Goal: Find specific page/section: Find specific page/section

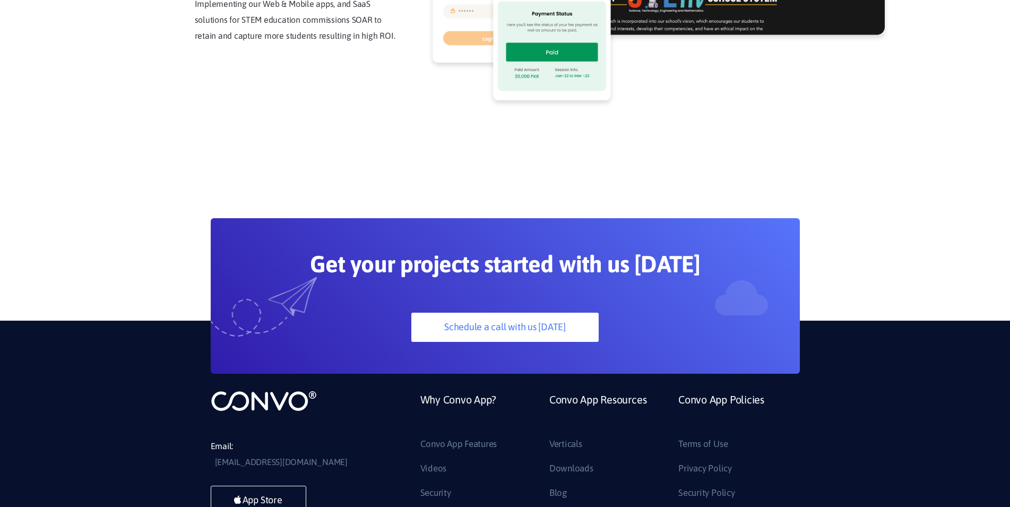
scroll to position [2892, 0]
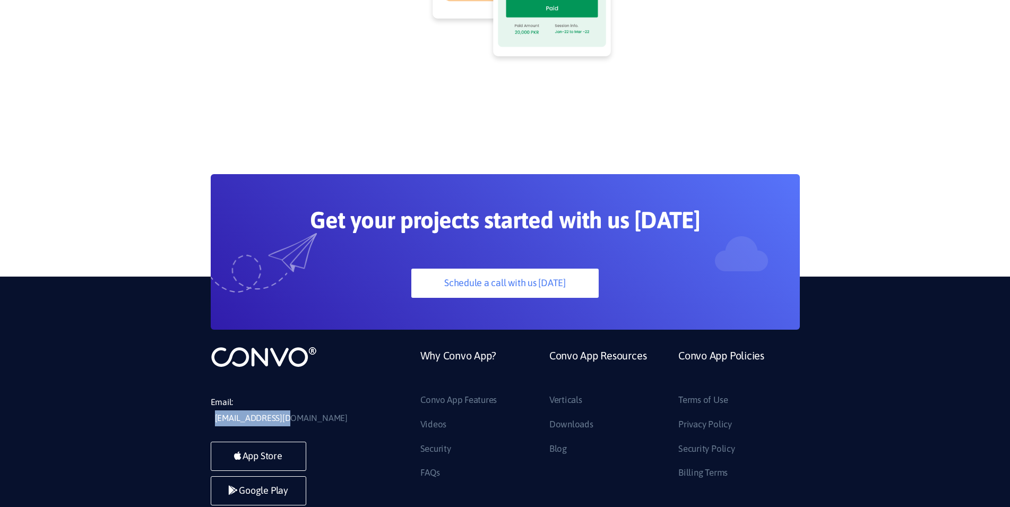
drag, startPoint x: 240, startPoint y: 312, endPoint x: 333, endPoint y: 313, distance: 93.4
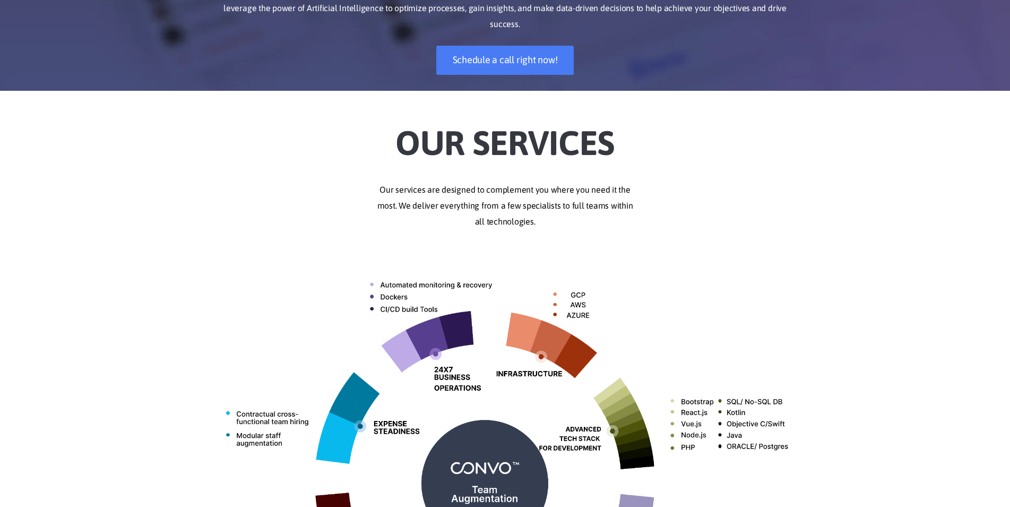
scroll to position [0, 0]
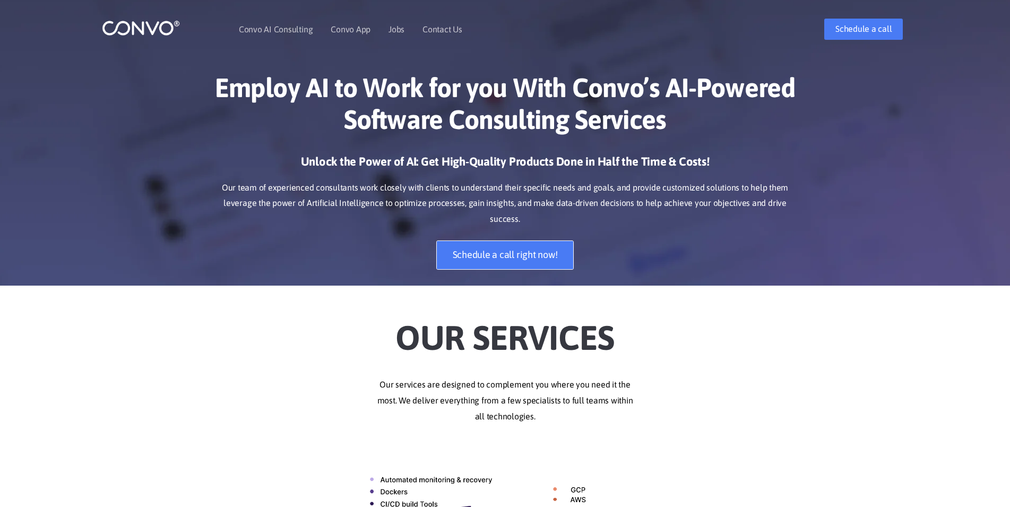
drag, startPoint x: 545, startPoint y: 194, endPoint x: 529, endPoint y: 248, distance: 56.9
click at [543, 205] on p "Our team of experienced consultants work closely with clients to understand the…" at bounding box center [505, 204] width 589 height 48
click at [677, 218] on div "Unlock the Power of AI: Get High-Quality Products Done in Half the Time & Costs…" at bounding box center [505, 220] width 589 height 132
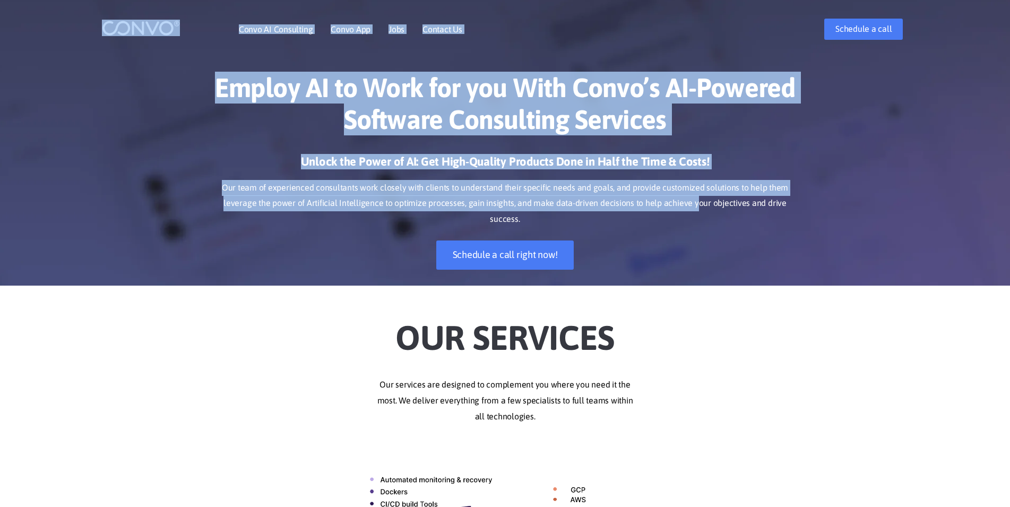
drag, startPoint x: 676, startPoint y: 210, endPoint x: 48, endPoint y: 3, distance: 661.3
drag, startPoint x: 534, startPoint y: 150, endPoint x: 515, endPoint y: 186, distance: 40.8
click at [534, 150] on div "Employ AI to Work for you With Convo’s AI-Powered Software Consulting Services …" at bounding box center [505, 171] width 605 height 230
click at [513, 190] on p "Our team of experienced consultants work closely with clients to understand the…" at bounding box center [505, 204] width 589 height 48
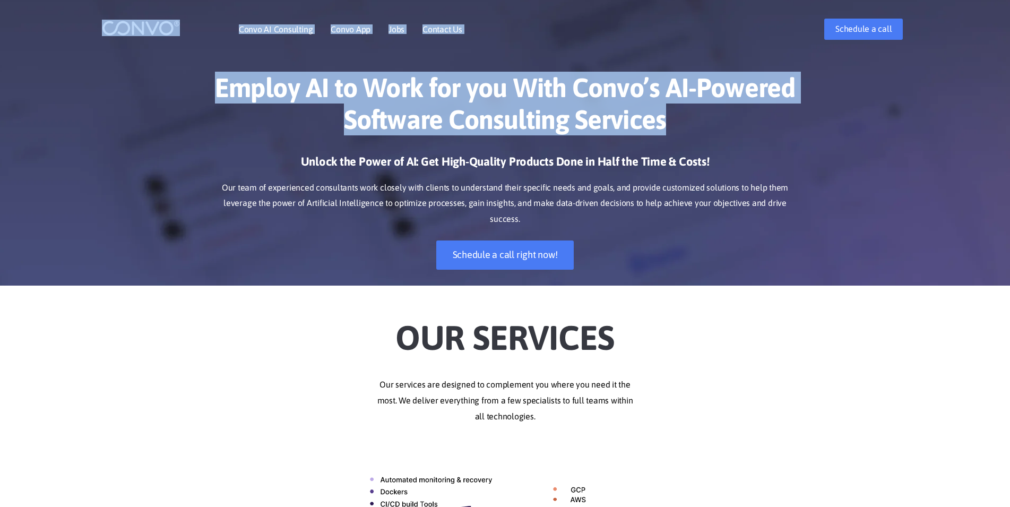
drag, startPoint x: 909, startPoint y: 135, endPoint x: 139, endPoint y: 28, distance: 777.1
drag, startPoint x: 143, startPoint y: 111, endPoint x: 109, endPoint y: 87, distance: 41.8
click at [143, 111] on div "Employ AI to Work for you With Convo’s AI-Powered Software Consulting Services …" at bounding box center [505, 171] width 1010 height 230
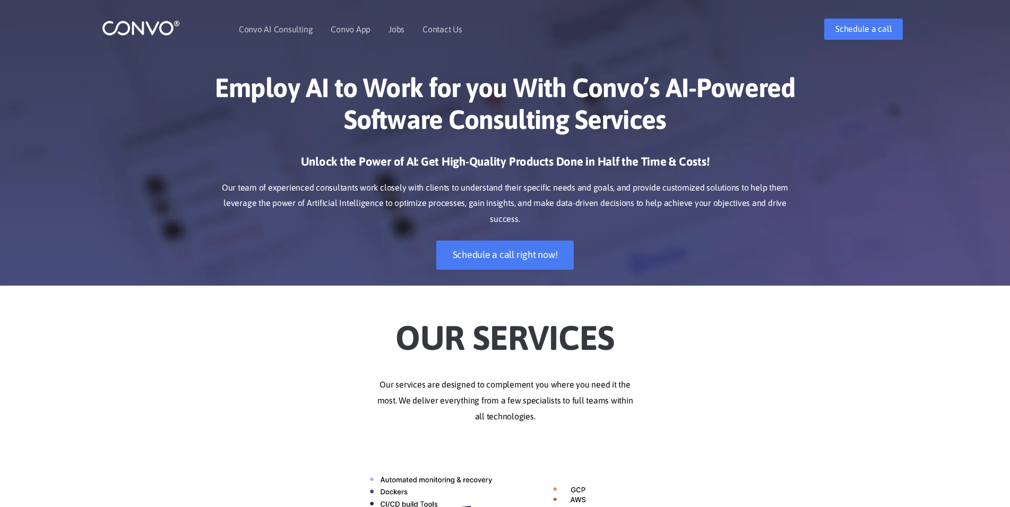
scroll to position [106, 0]
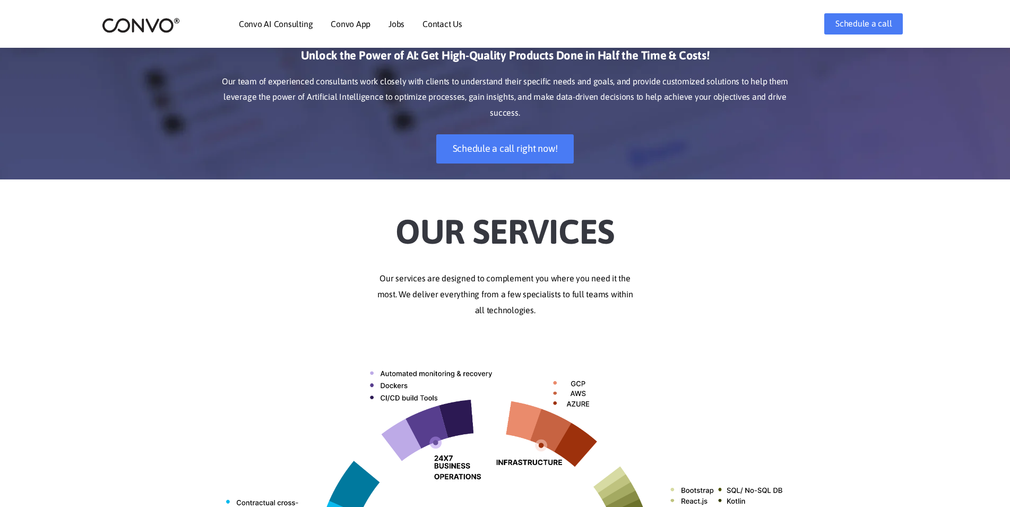
click at [401, 28] on link "Jobs" at bounding box center [396, 24] width 16 height 8
click at [447, 22] on link "Contact Us" at bounding box center [442, 24] width 40 height 8
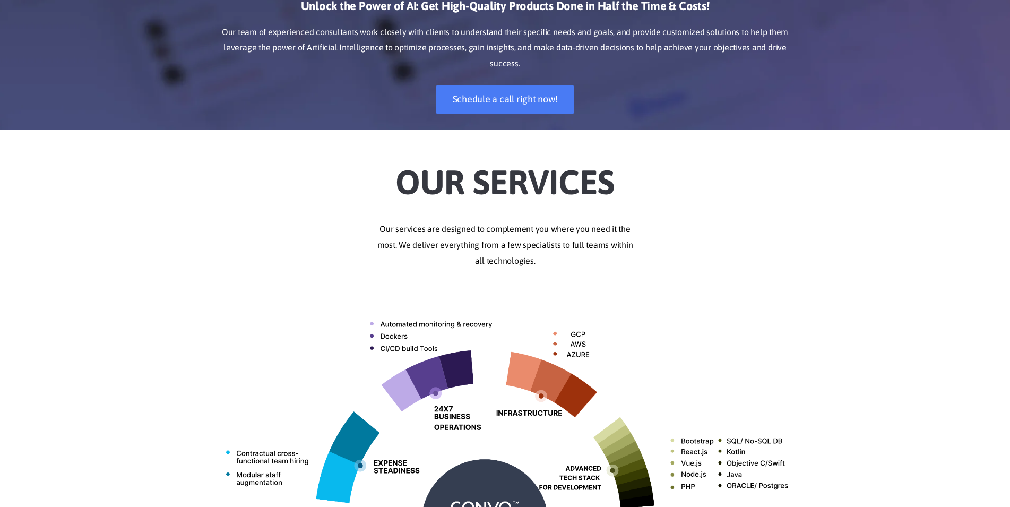
scroll to position [0, 0]
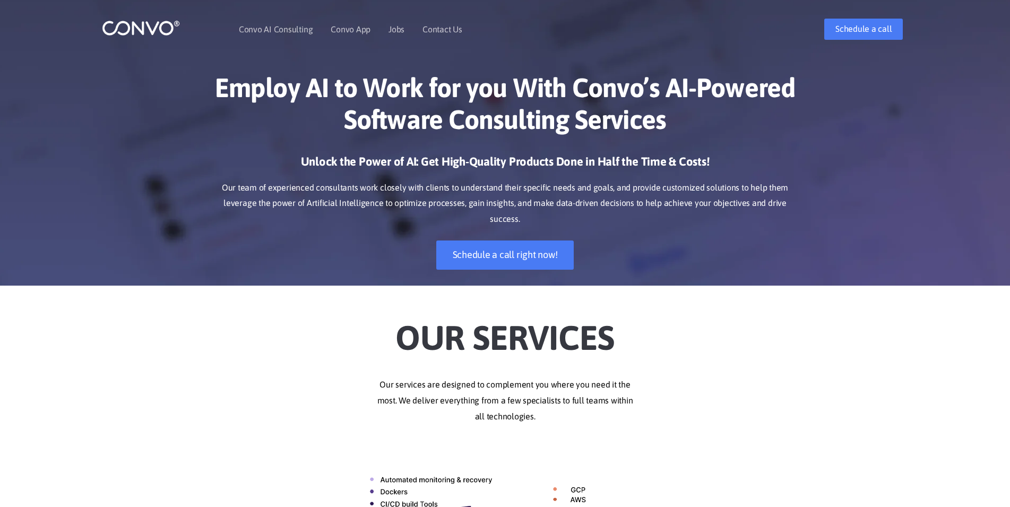
click at [408, 109] on h1 "Employ AI to Work for you With Convo’s AI-Powered Software Consulting Services" at bounding box center [505, 108] width 589 height 72
